Goal: Information Seeking & Learning: Learn about a topic

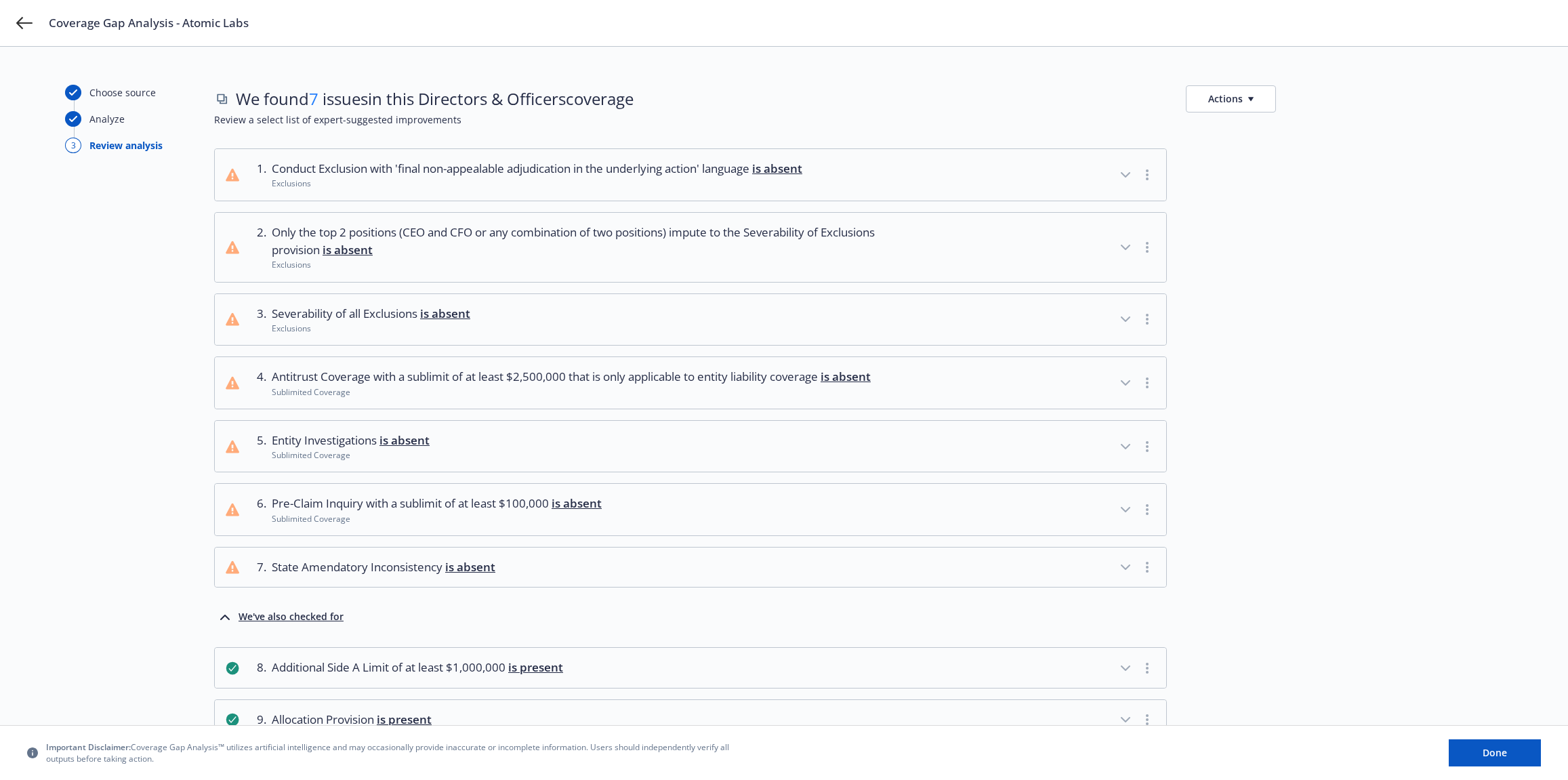
scroll to position [36, 0]
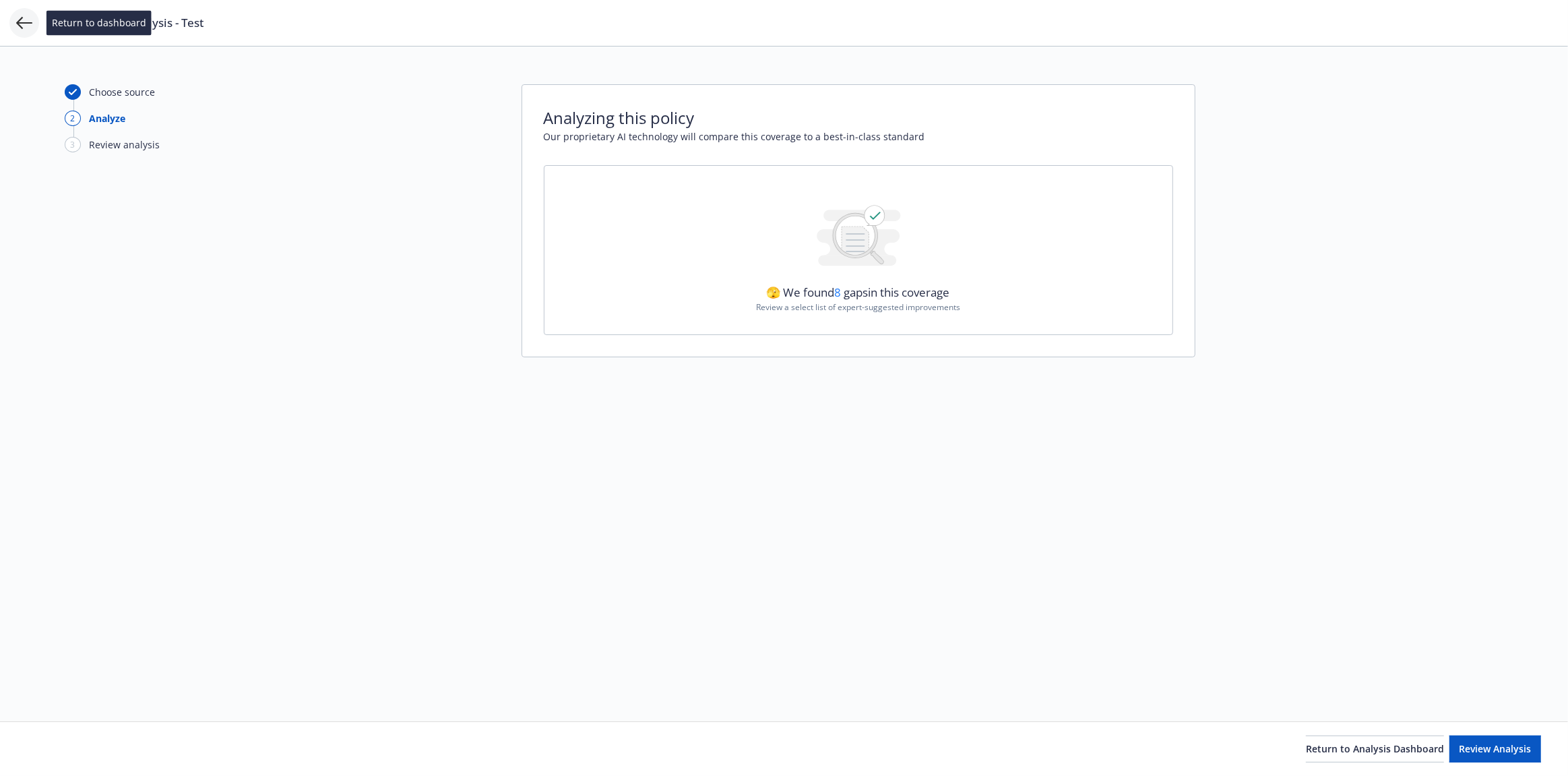
click at [26, 23] on icon at bounding box center [24, 23] width 16 height 12
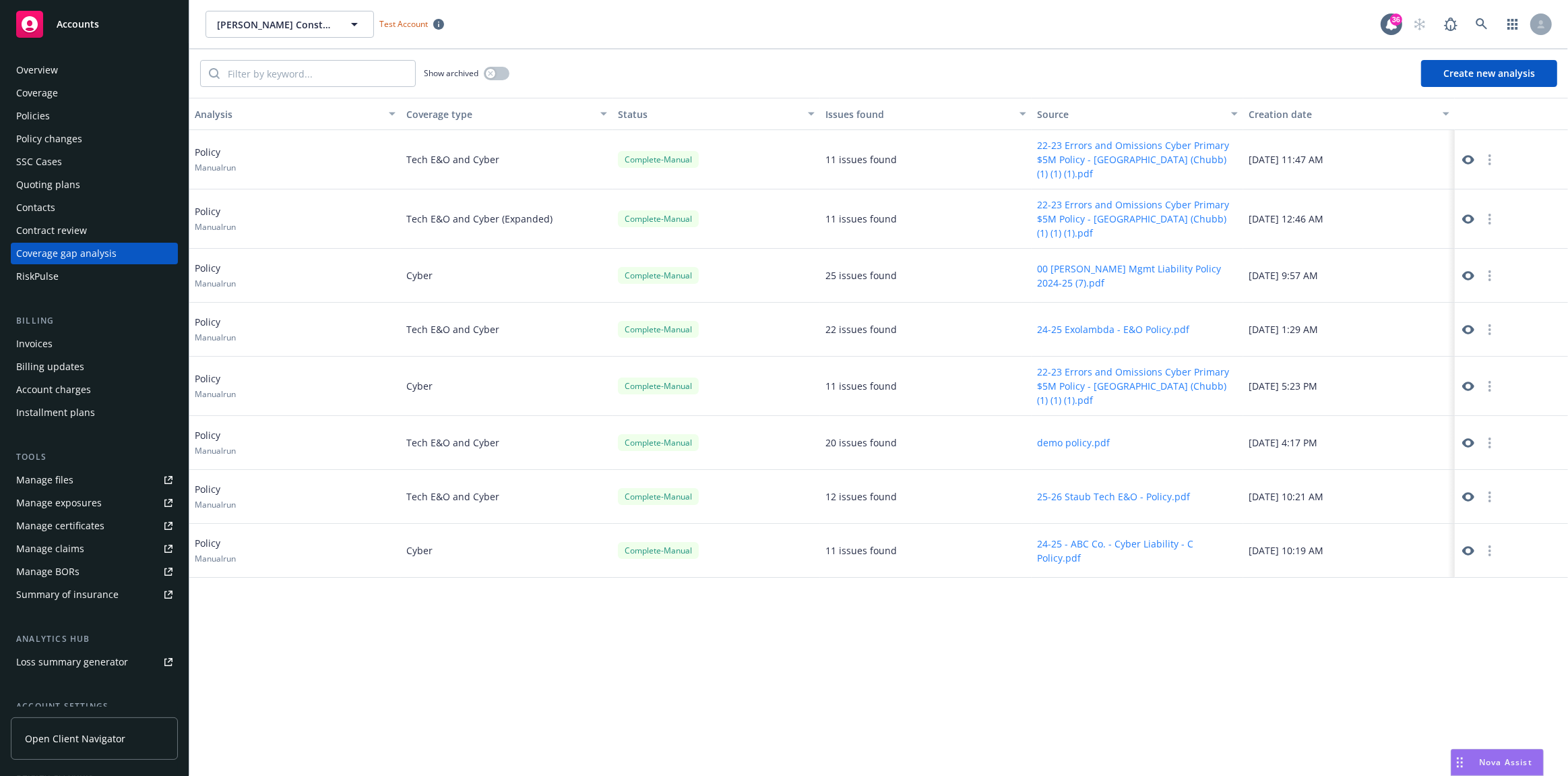
click at [71, 115] on div "Policies" at bounding box center [94, 116] width 156 height 22
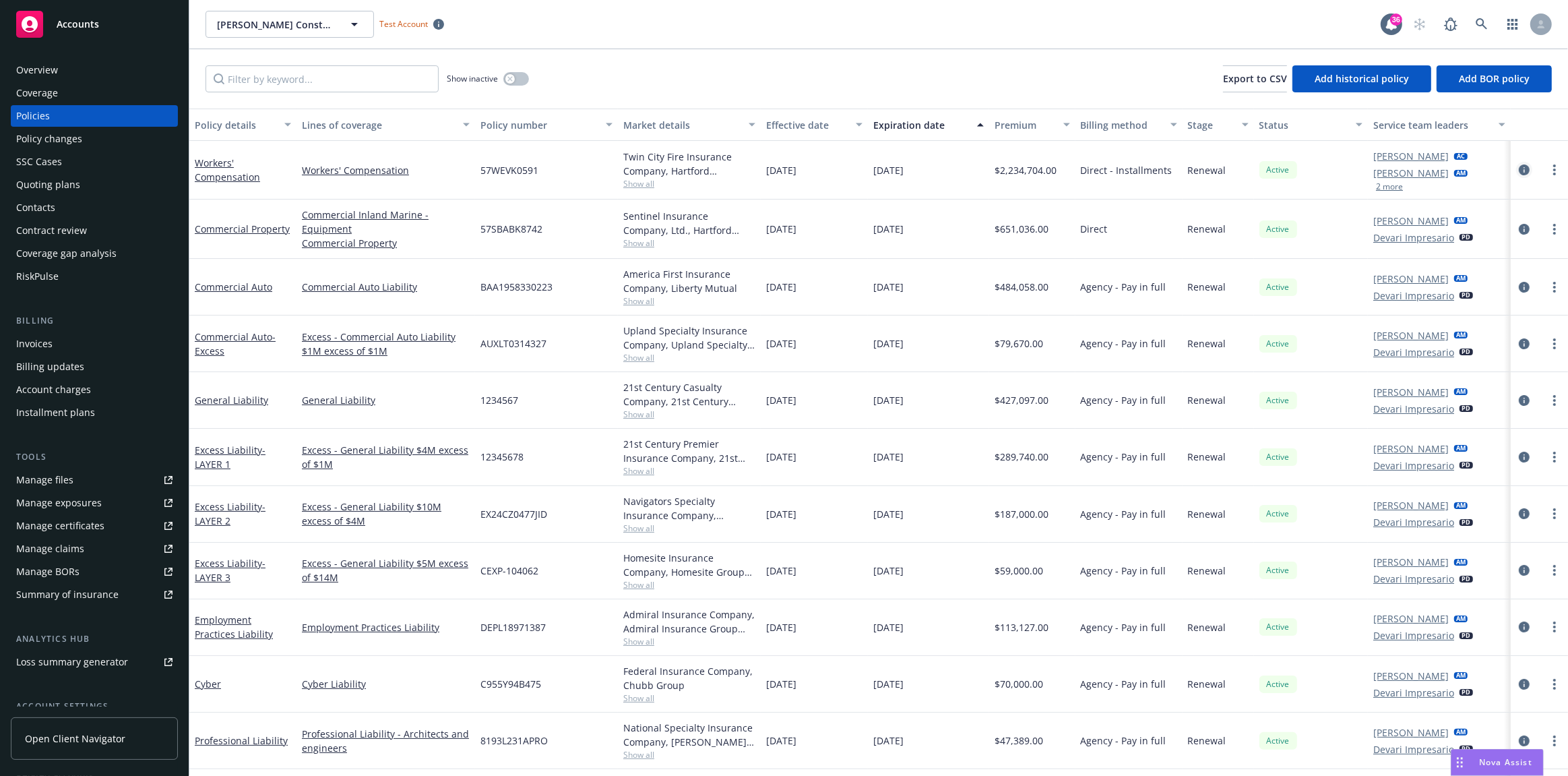
click at [1519, 170] on icon "circleInformation" at bounding box center [1524, 169] width 11 height 11
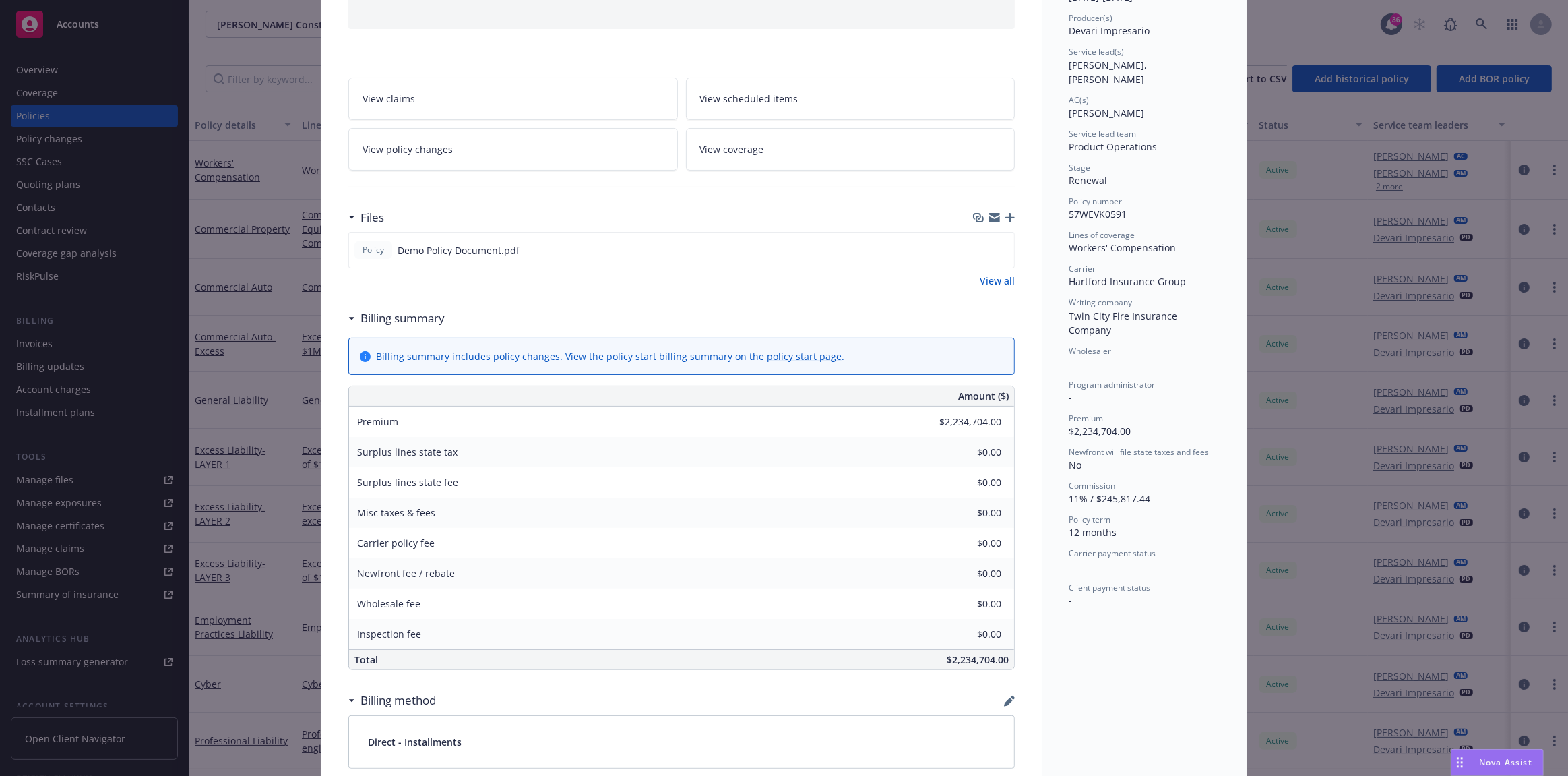
scroll to position [83, 0]
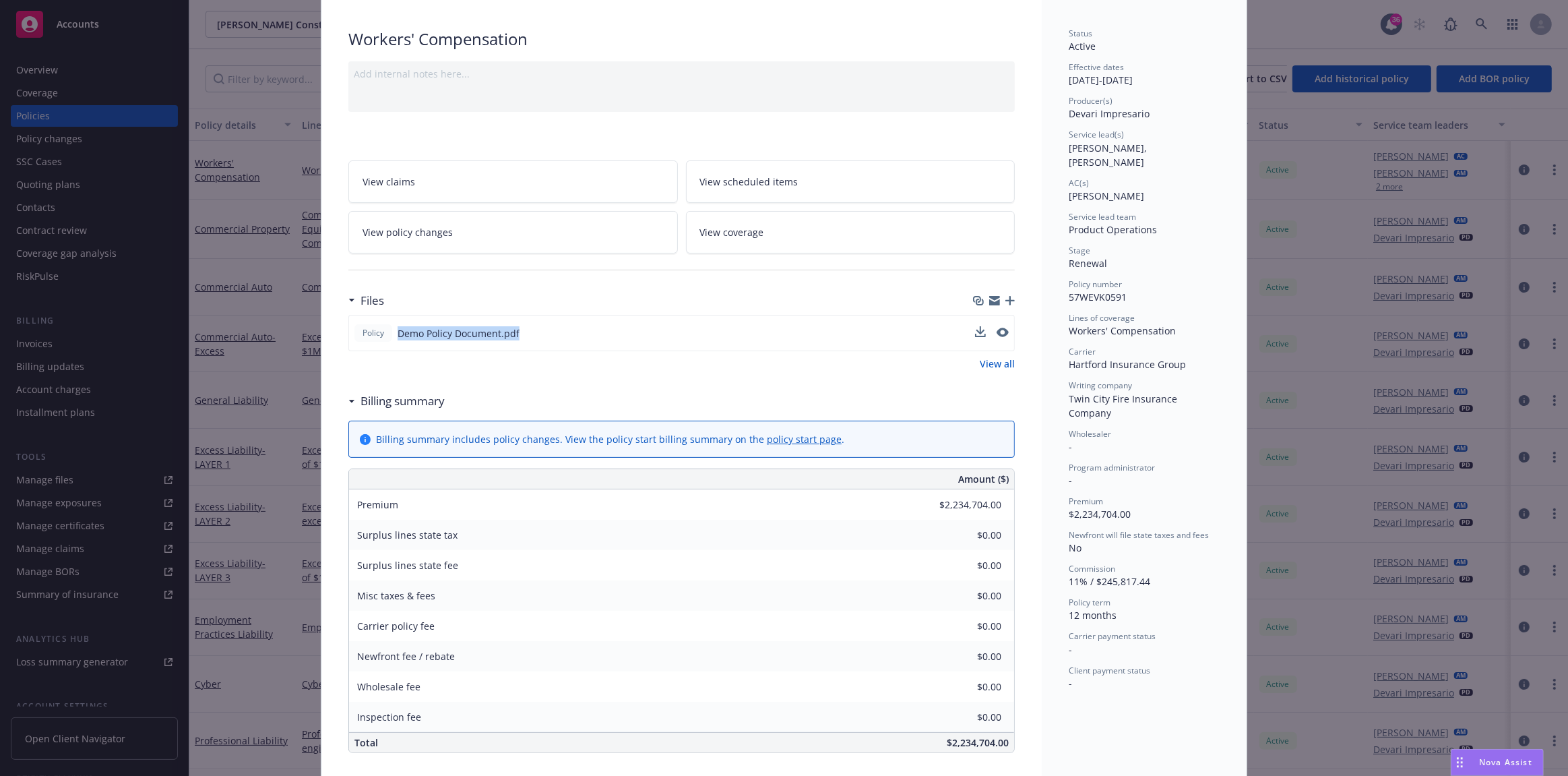
drag, startPoint x: 533, startPoint y: 334, endPoint x: 394, endPoint y: 332, distance: 139.0
click at [394, 332] on div "Policy Demo Policy Document.pdf" at bounding box center [681, 332] width 667 height 36
click at [1005, 299] on icon "button" at bounding box center [1010, 301] width 10 height 10
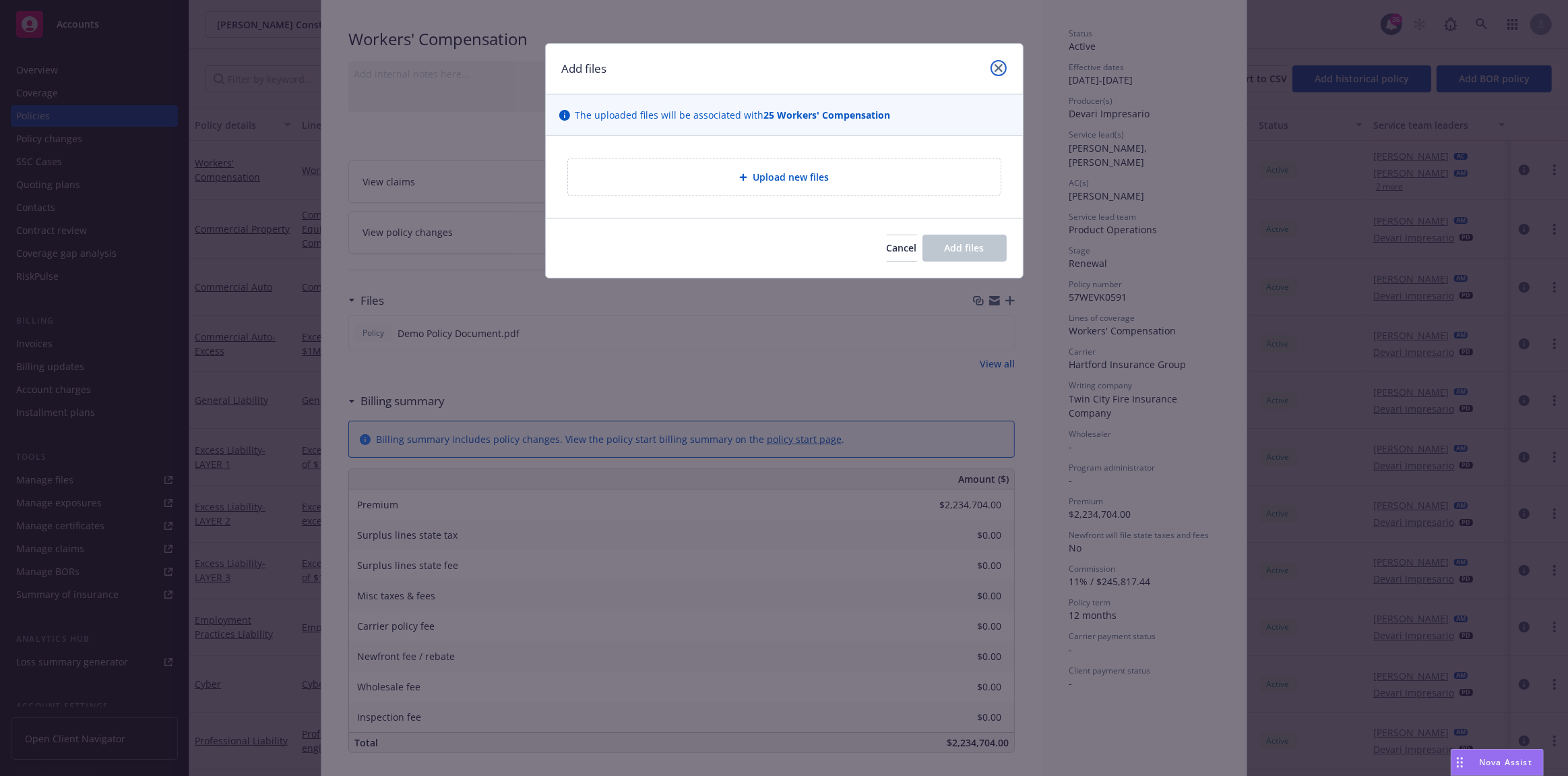
click at [996, 74] on link "close" at bounding box center [999, 68] width 16 height 16
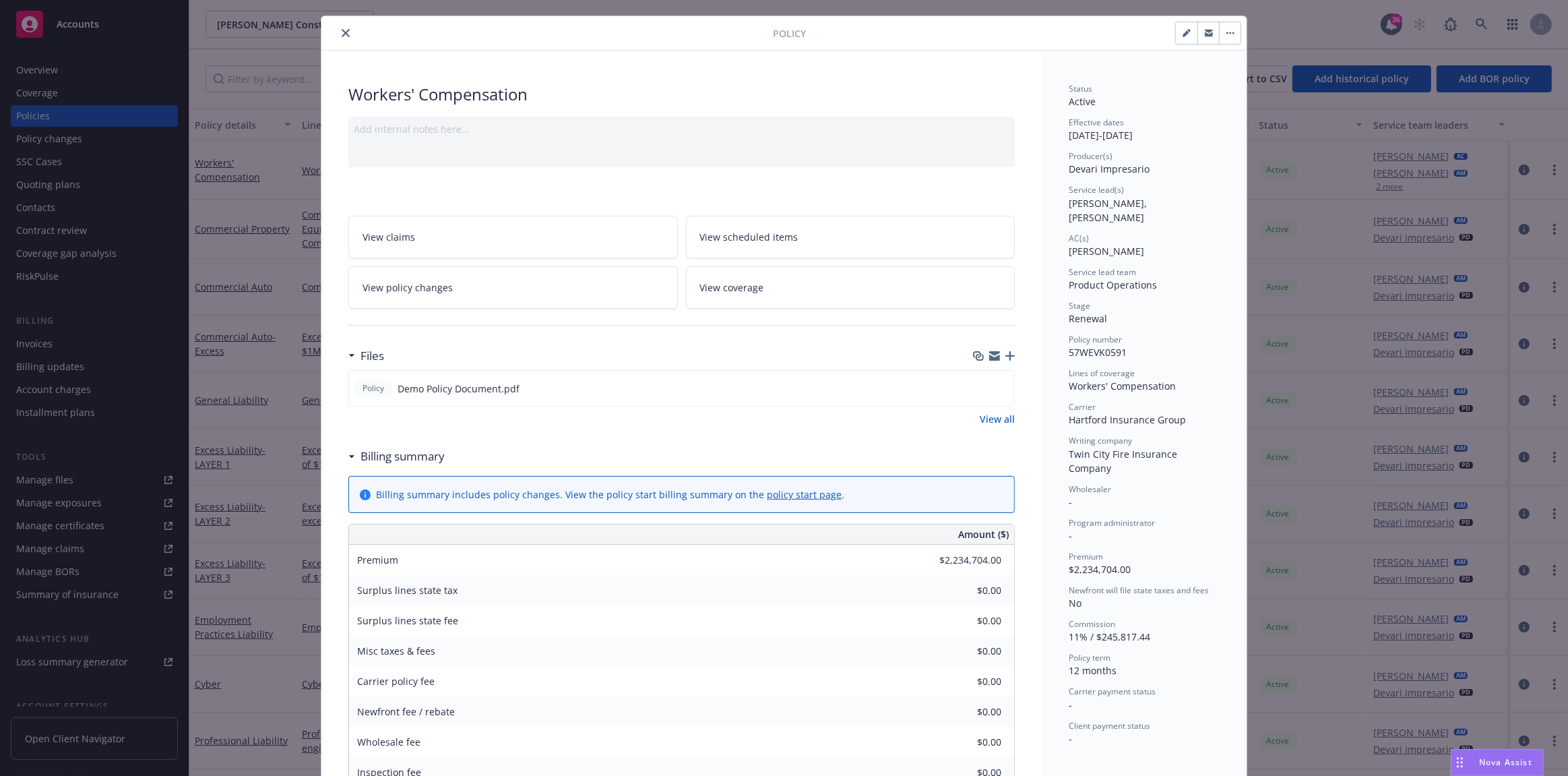
scroll to position [0, 0]
